Goal: Find specific page/section: Find specific page/section

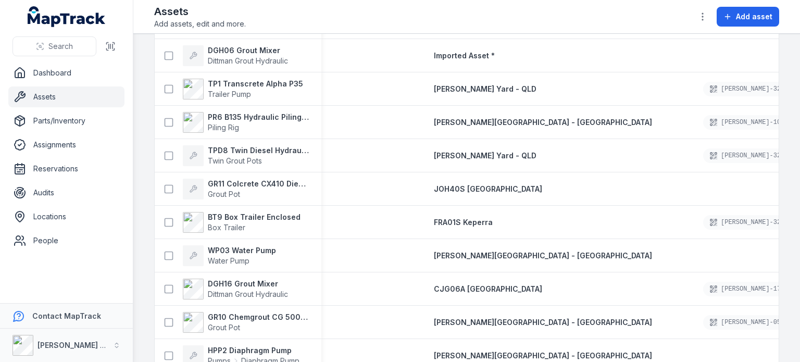
scroll to position [3086, 0]
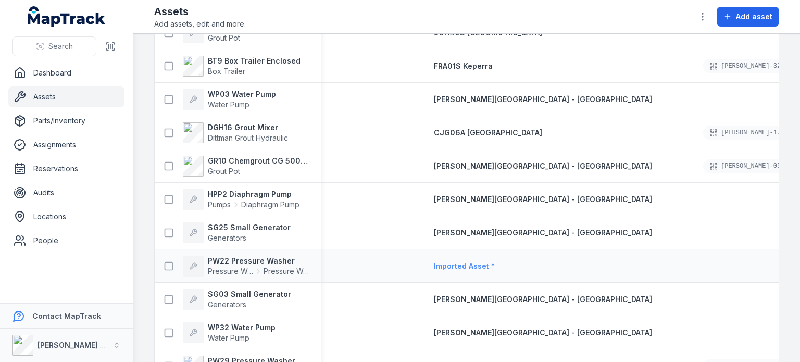
click at [439, 265] on span "Imported Asset *" at bounding box center [464, 265] width 61 height 9
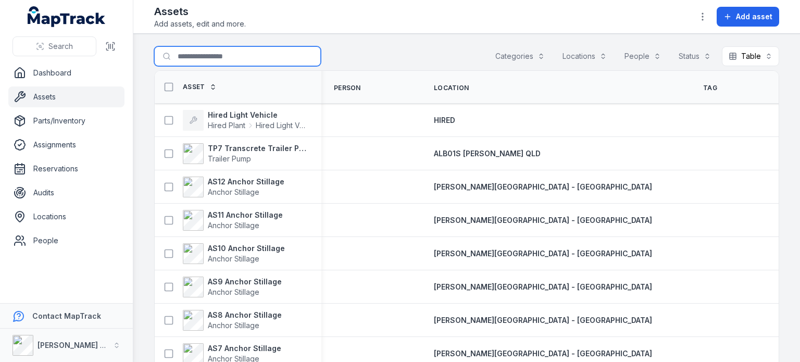
click at [242, 55] on input "Search for assets" at bounding box center [237, 56] width 167 height 20
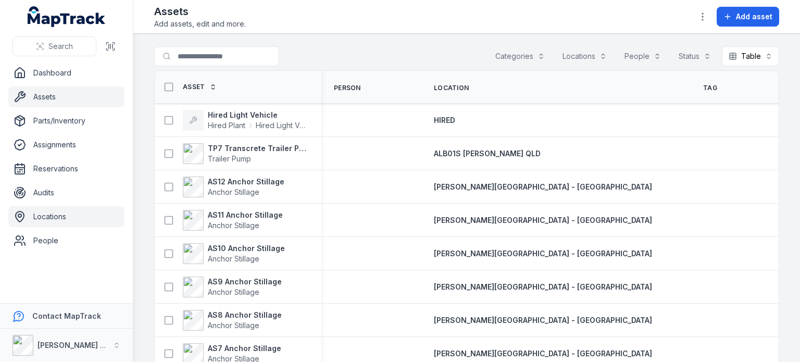
click at [58, 213] on link "Locations" at bounding box center [66, 216] width 116 height 21
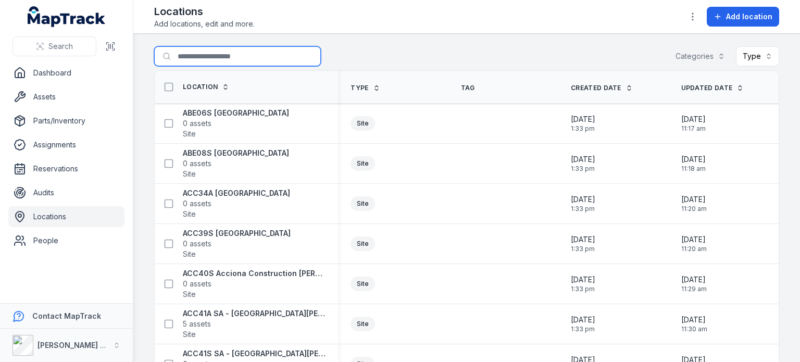
click at [214, 58] on input "Search for locations" at bounding box center [237, 56] width 167 height 20
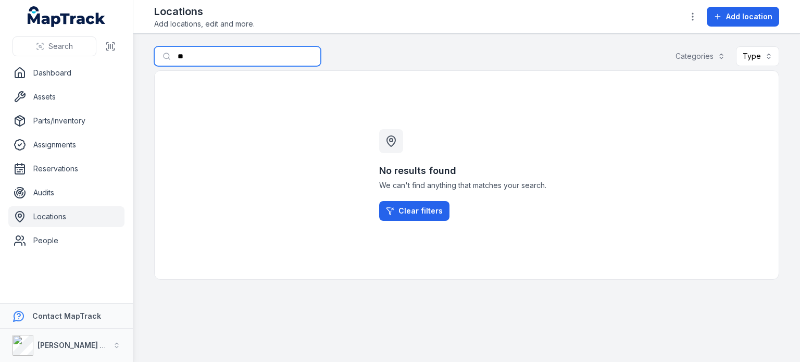
type input "*"
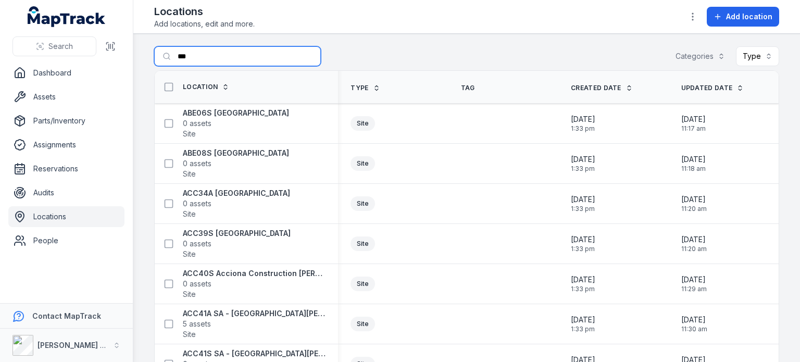
type input "****"
